Goal: Task Accomplishment & Management: Use online tool/utility

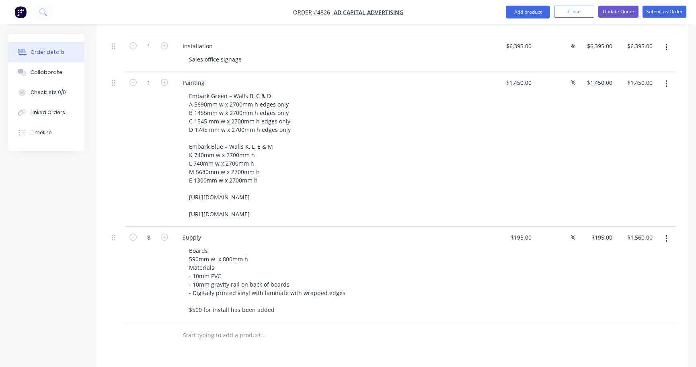
scroll to position [1460, 0]
click at [567, 15] on button "Close" at bounding box center [574, 12] width 40 height 12
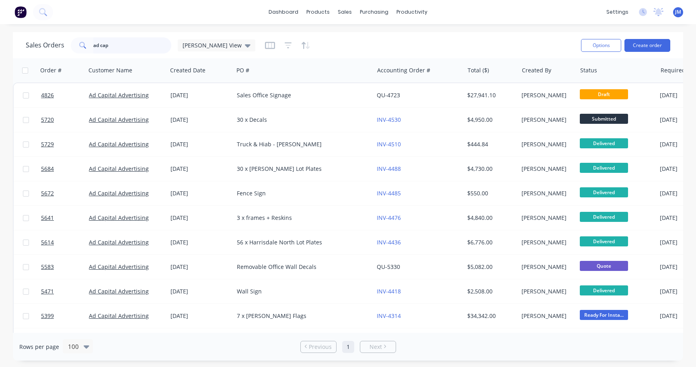
click at [123, 53] on input "ad cap" at bounding box center [132, 45] width 78 height 16
click at [123, 47] on input "ad cap" at bounding box center [132, 45] width 78 height 16
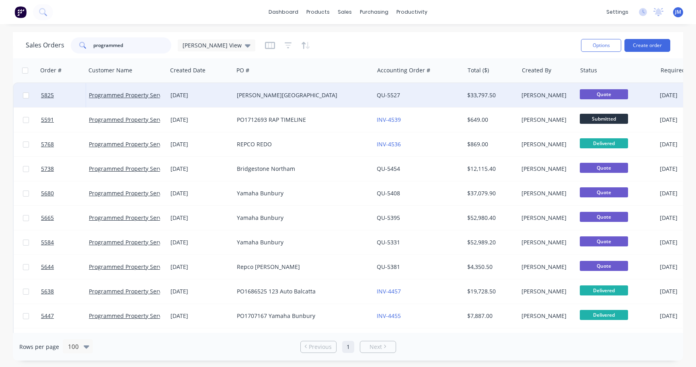
type input "programmed"
click at [223, 99] on div "[DATE]" at bounding box center [201, 95] width 60 height 8
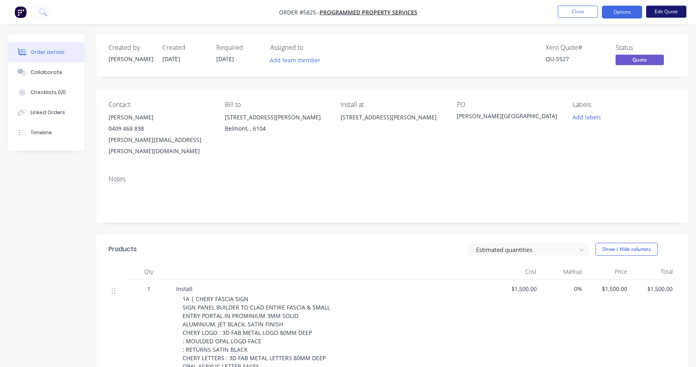
click at [666, 10] on button "Edit Quote" at bounding box center [666, 12] width 40 height 12
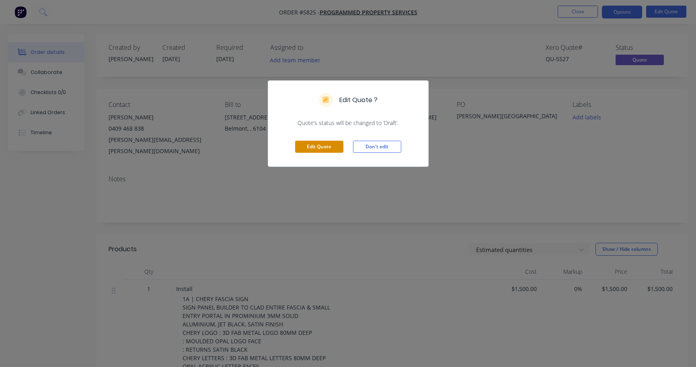
click at [326, 148] on button "Edit Quote" at bounding box center [319, 147] width 48 height 12
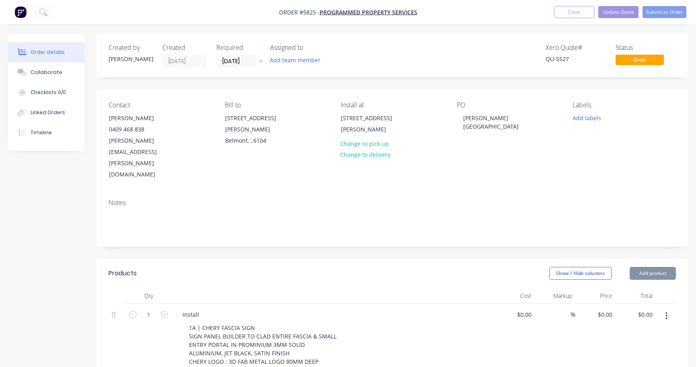
type input "$1,500.00"
type input "$7,225.00"
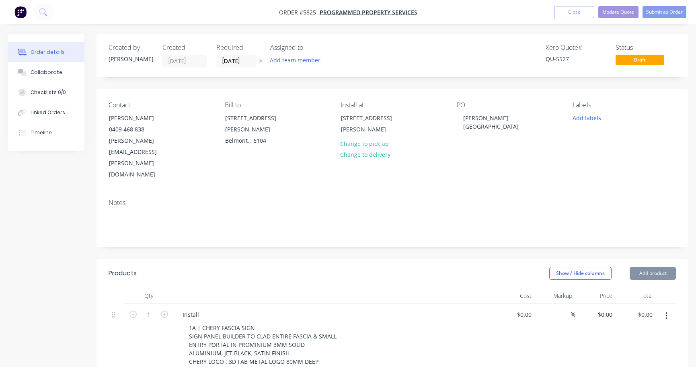
type input "$7,225.00"
type input "$22,000.00"
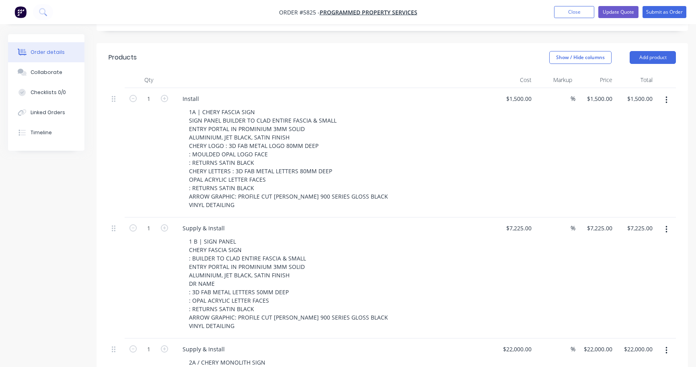
scroll to position [218, 0]
click at [525, 221] on input "7225" at bounding box center [520, 227] width 29 height 12
type input "$5,795.00"
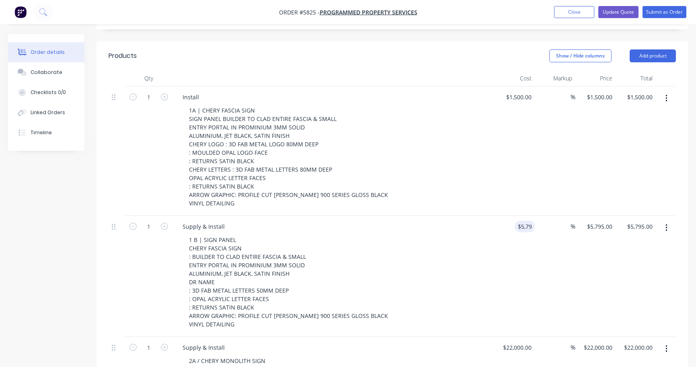
click at [500, 251] on div "$5,795.00 5795" at bounding box center [515, 276] width 40 height 121
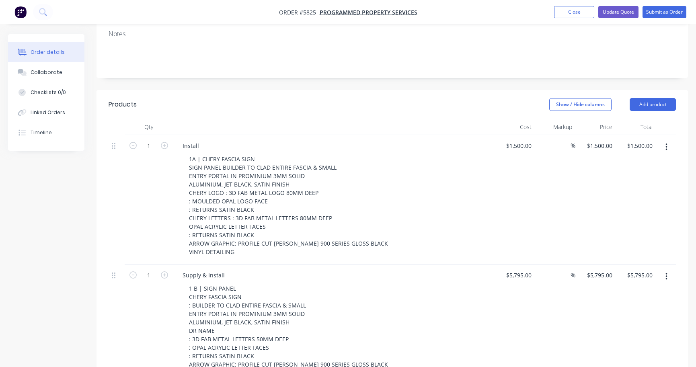
scroll to position [154, 0]
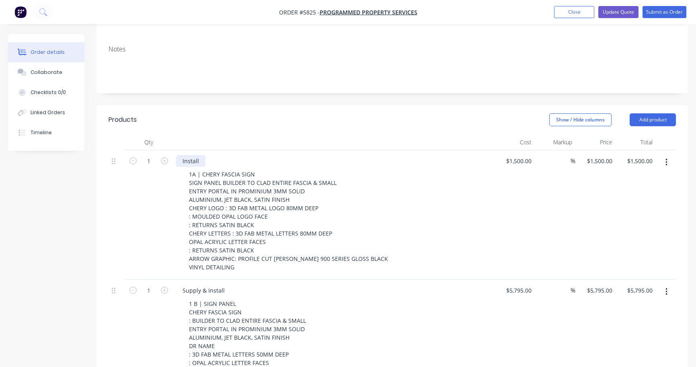
click at [197, 155] on div "Install" at bounding box center [190, 161] width 29 height 12
click at [420, 298] on div "1 B | SIGN PANEL CHERY FASCIA SIGN : BUILDER TO CLAD ENTIRE FASCIA & SMALL ENTR…" at bounding box center [337, 346] width 309 height 96
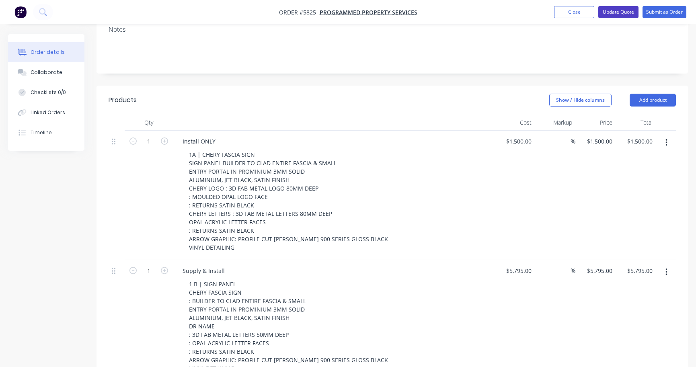
click at [621, 14] on button "Update Quote" at bounding box center [619, 12] width 40 height 12
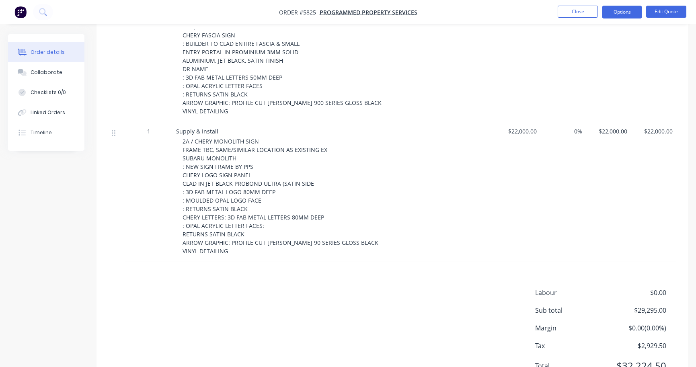
scroll to position [406, 0]
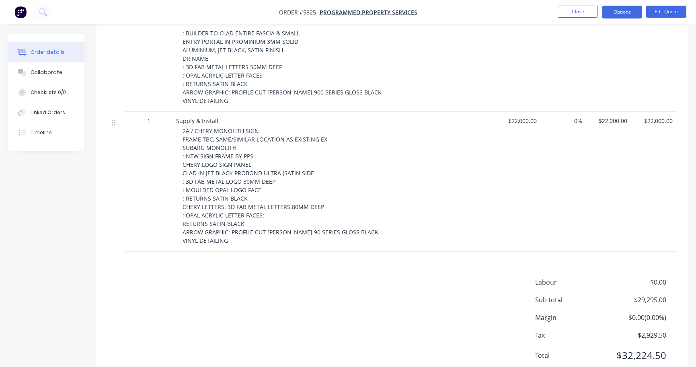
click at [522, 117] on span "$22,000.00" at bounding box center [517, 121] width 39 height 8
click at [521, 117] on span "$22,000.00" at bounding box center [517, 121] width 39 height 8
click at [655, 15] on button "Edit Quote" at bounding box center [666, 12] width 40 height 12
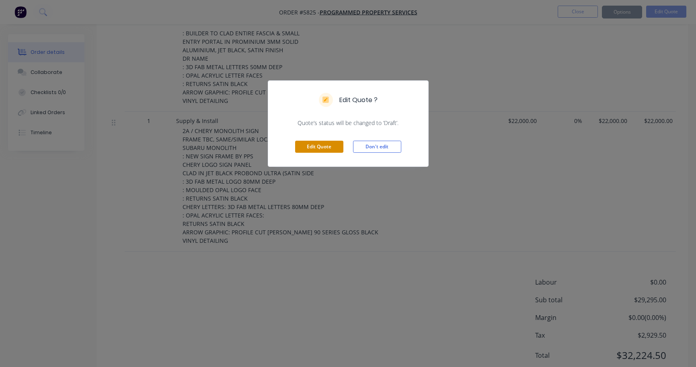
click at [322, 150] on button "Edit Quote" at bounding box center [319, 147] width 48 height 12
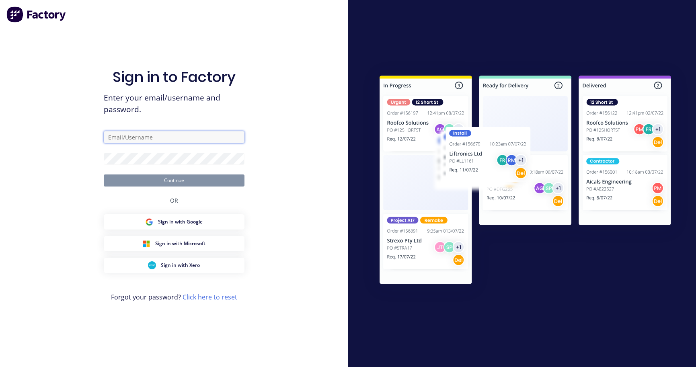
type input "[PERSON_NAME][EMAIL_ADDRESS][DOMAIN_NAME]"
click at [174, 180] on button "Continue" at bounding box center [174, 181] width 141 height 12
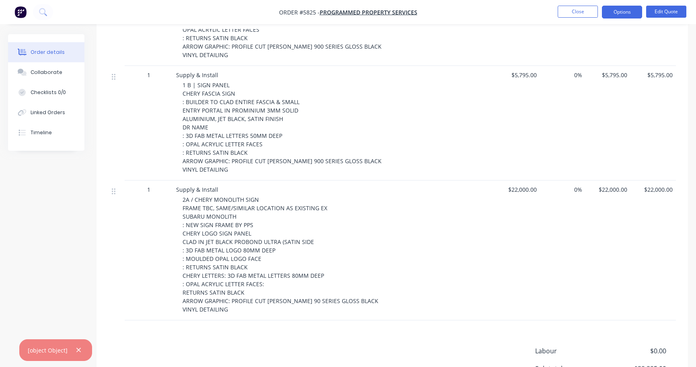
scroll to position [422, 0]
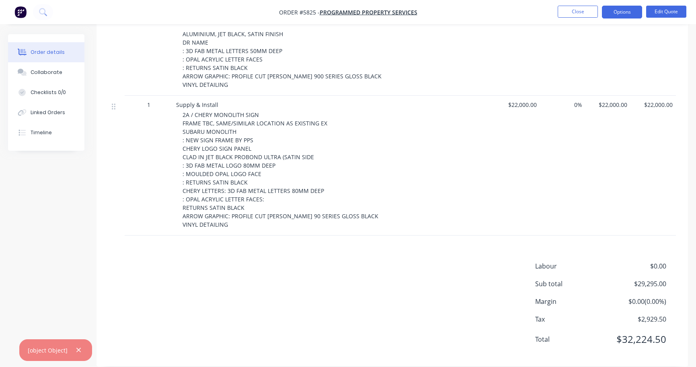
click at [439, 294] on div "Labour $0.00 Sub total $29,295.00 Margin $0.00 ( 0.00 %) Tax $2,929.50 Total $3…" at bounding box center [393, 307] width 568 height 93
click at [511, 102] on div "$22,000.00" at bounding box center [517, 166] width 45 height 140
click at [669, 15] on button "Edit Quote" at bounding box center [666, 12] width 40 height 12
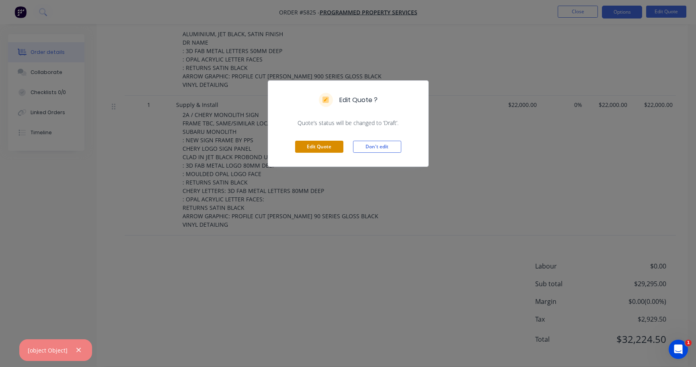
click at [319, 146] on button "Edit Quote" at bounding box center [319, 147] width 48 height 12
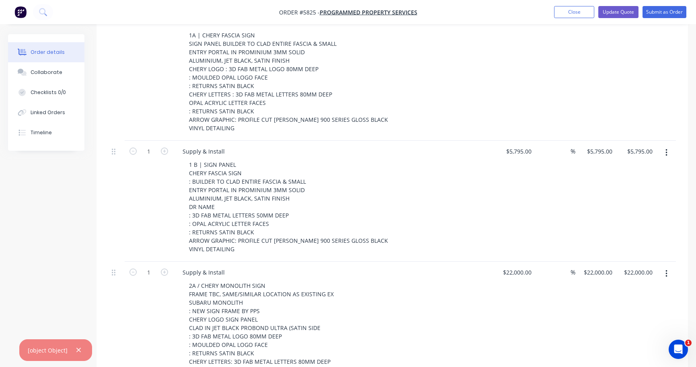
scroll to position [456, 0]
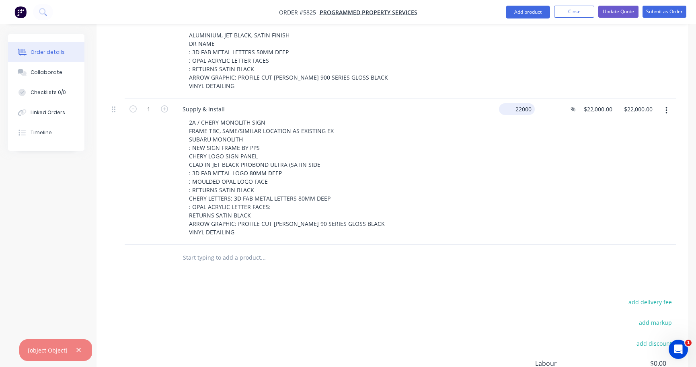
click at [512, 103] on div "22000 $22,000.00" at bounding box center [517, 109] width 36 height 12
type input "$15,000.00"
click at [489, 139] on div "2A / CHERY MONOLITH SIGN FRAME TBC, SAME/SIMILAR LOCATION AS EXISTING EX SUBARU…" at bounding box center [337, 177] width 309 height 121
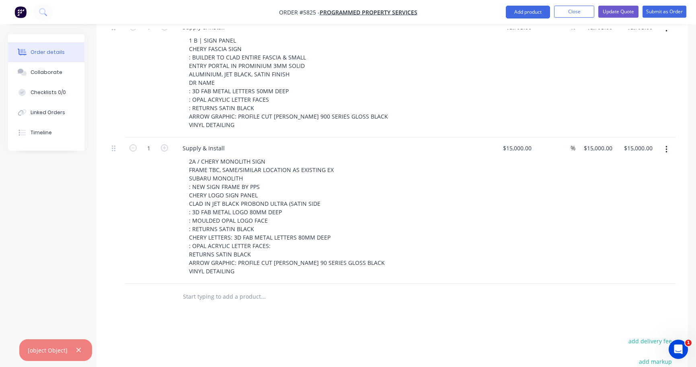
scroll to position [415, 0]
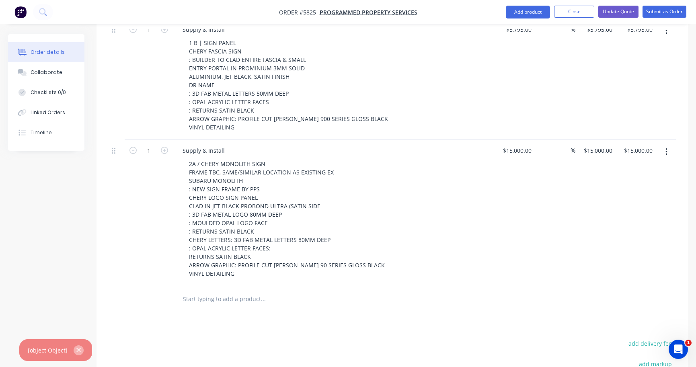
click at [79, 348] on icon "button" at bounding box center [78, 350] width 4 height 4
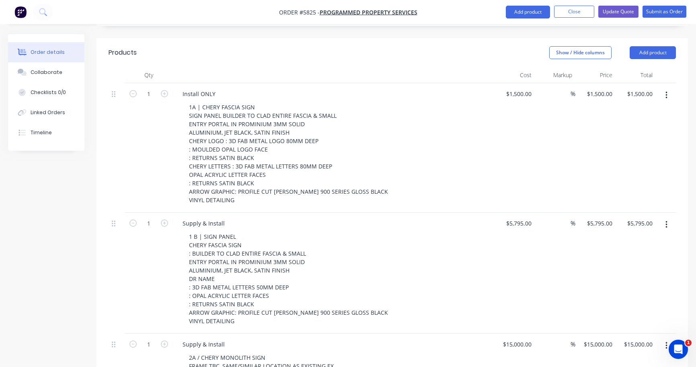
scroll to position [218, 0]
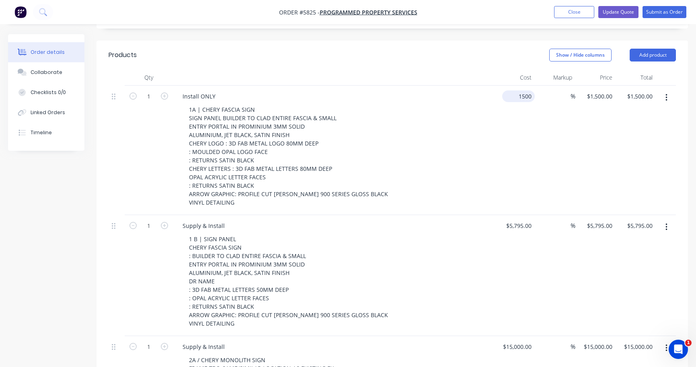
click at [521, 91] on input "1500" at bounding box center [520, 97] width 29 height 12
type input "$3,888.00"
click at [492, 141] on div "Install ONLY 1A | CHERY FASCIA SIGN SIGN PANEL BUILDER TO CLAD ENTIRE FASCIA & …" at bounding box center [334, 151] width 322 height 130
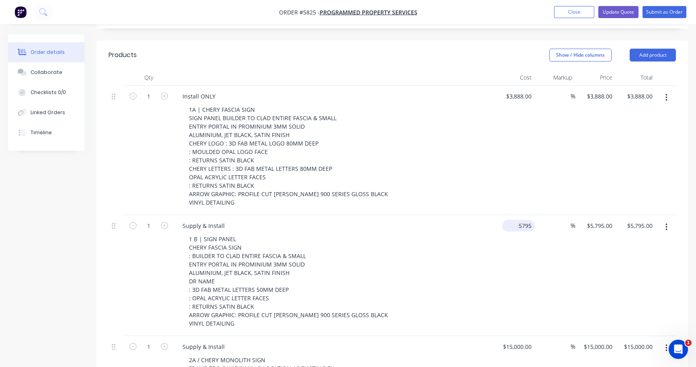
click at [518, 220] on div "5795 $5,795.00" at bounding box center [518, 226] width 33 height 12
type input "8875"
type input "3888"
type input "$8,875.00"
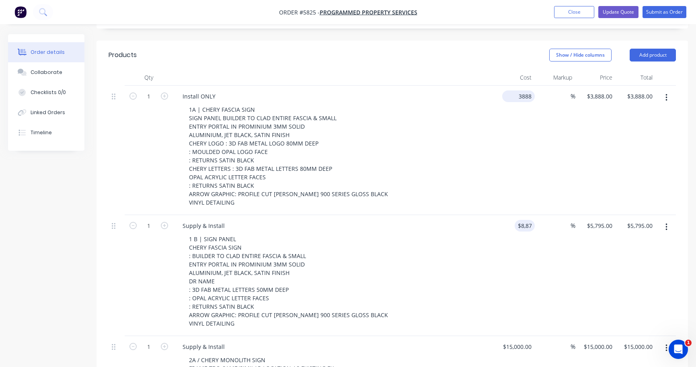
type input "$8,875.00"
click at [519, 91] on input "3888" at bounding box center [520, 97] width 29 height 12
type input "$4,485.00"
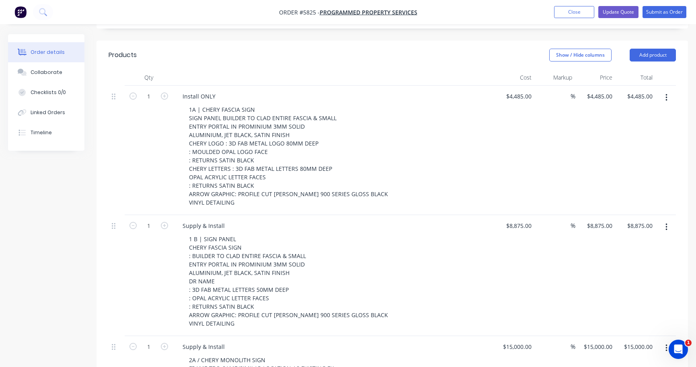
click at [519, 123] on div "$4,485.00 $4,485.00" at bounding box center [515, 151] width 40 height 130
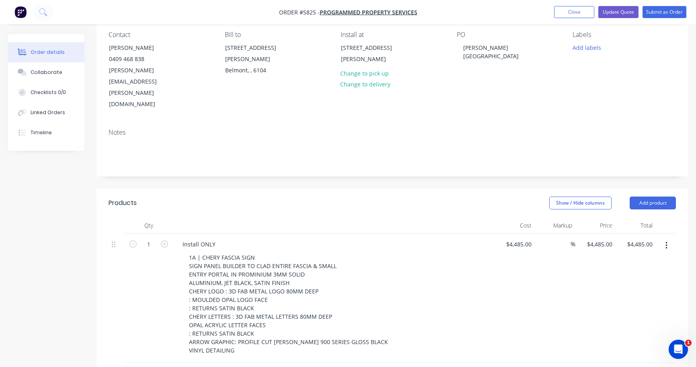
scroll to position [69, 0]
click at [629, 17] on button "Update Quote" at bounding box center [619, 12] width 40 height 12
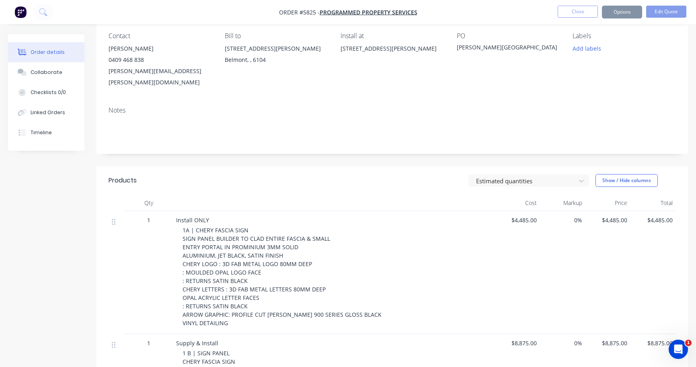
scroll to position [0, 0]
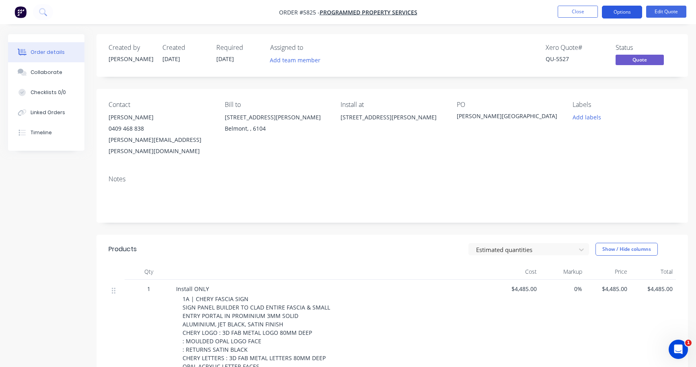
click at [625, 15] on button "Options" at bounding box center [622, 12] width 40 height 13
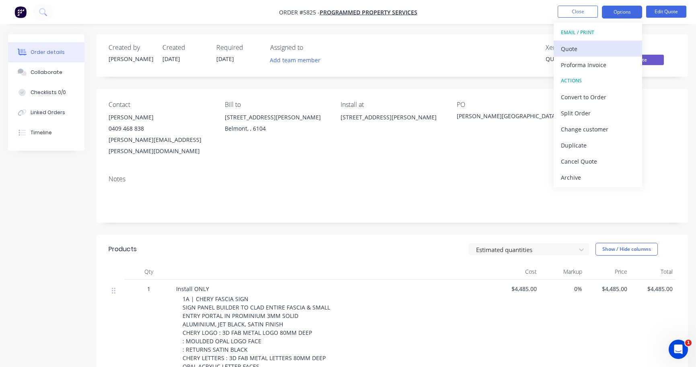
click at [614, 42] on button "Quote" at bounding box center [598, 49] width 88 height 16
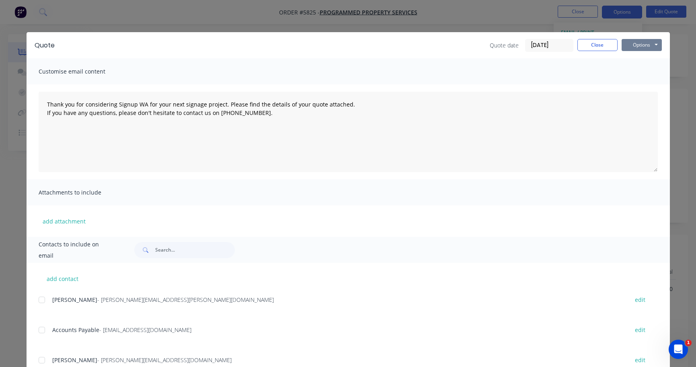
click at [643, 42] on button "Options" at bounding box center [642, 45] width 40 height 12
click at [642, 71] on button "Print" at bounding box center [647, 72] width 51 height 13
